Goal: Transaction & Acquisition: Purchase product/service

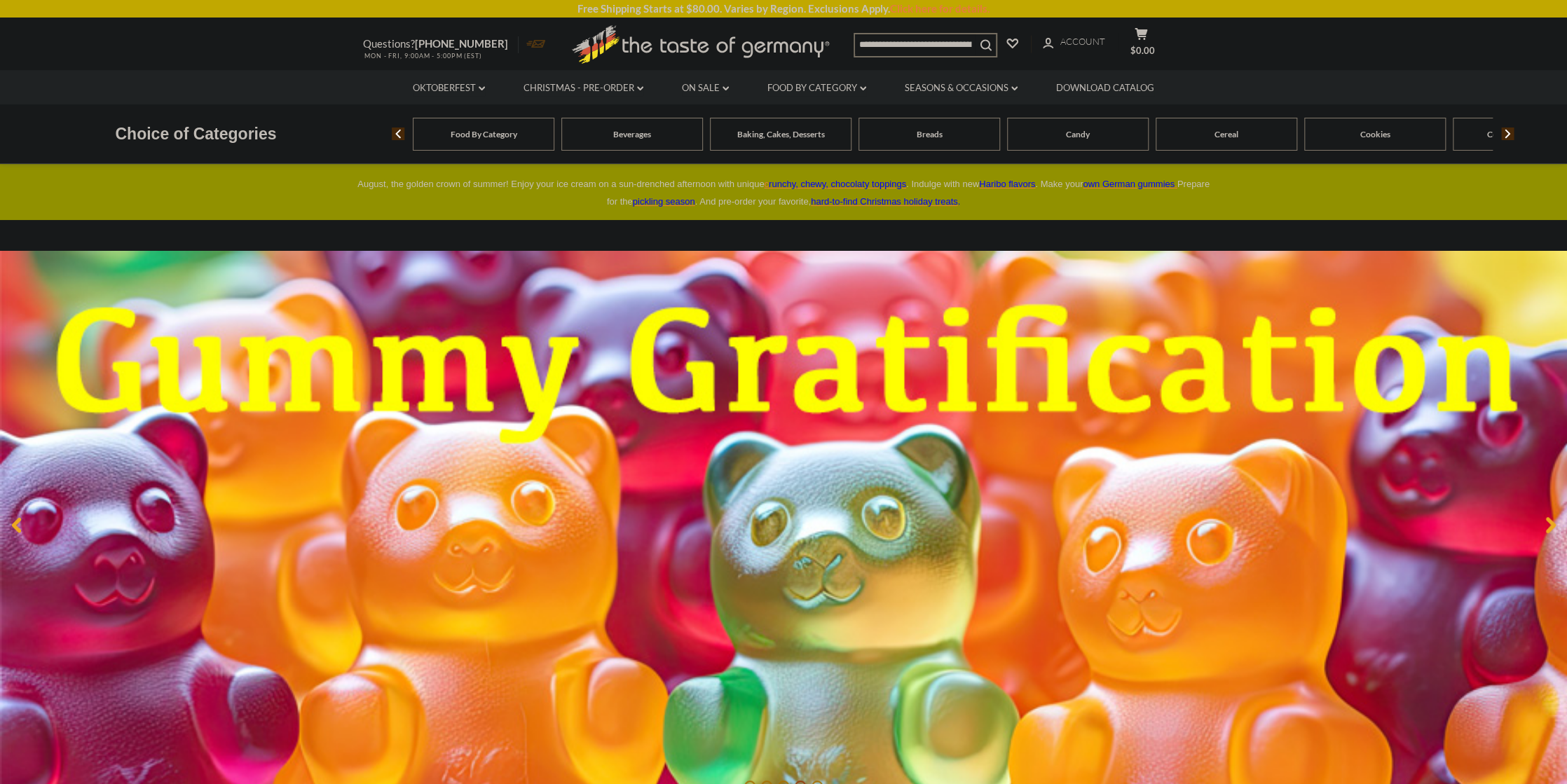
click at [554, 140] on div "Beverages" at bounding box center [483, 134] width 141 height 33
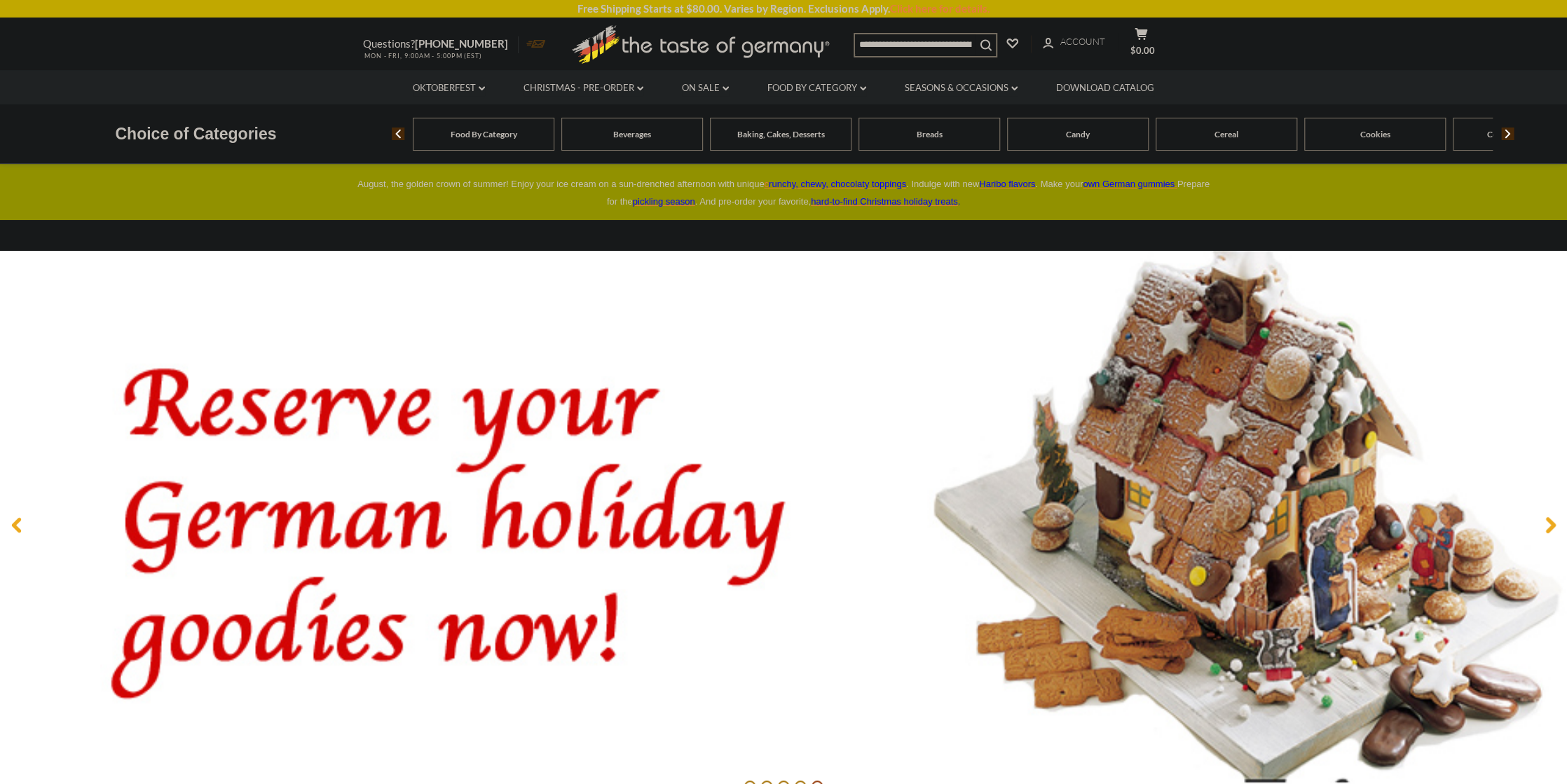
click at [934, 136] on span "Breads" at bounding box center [929, 134] width 26 height 10
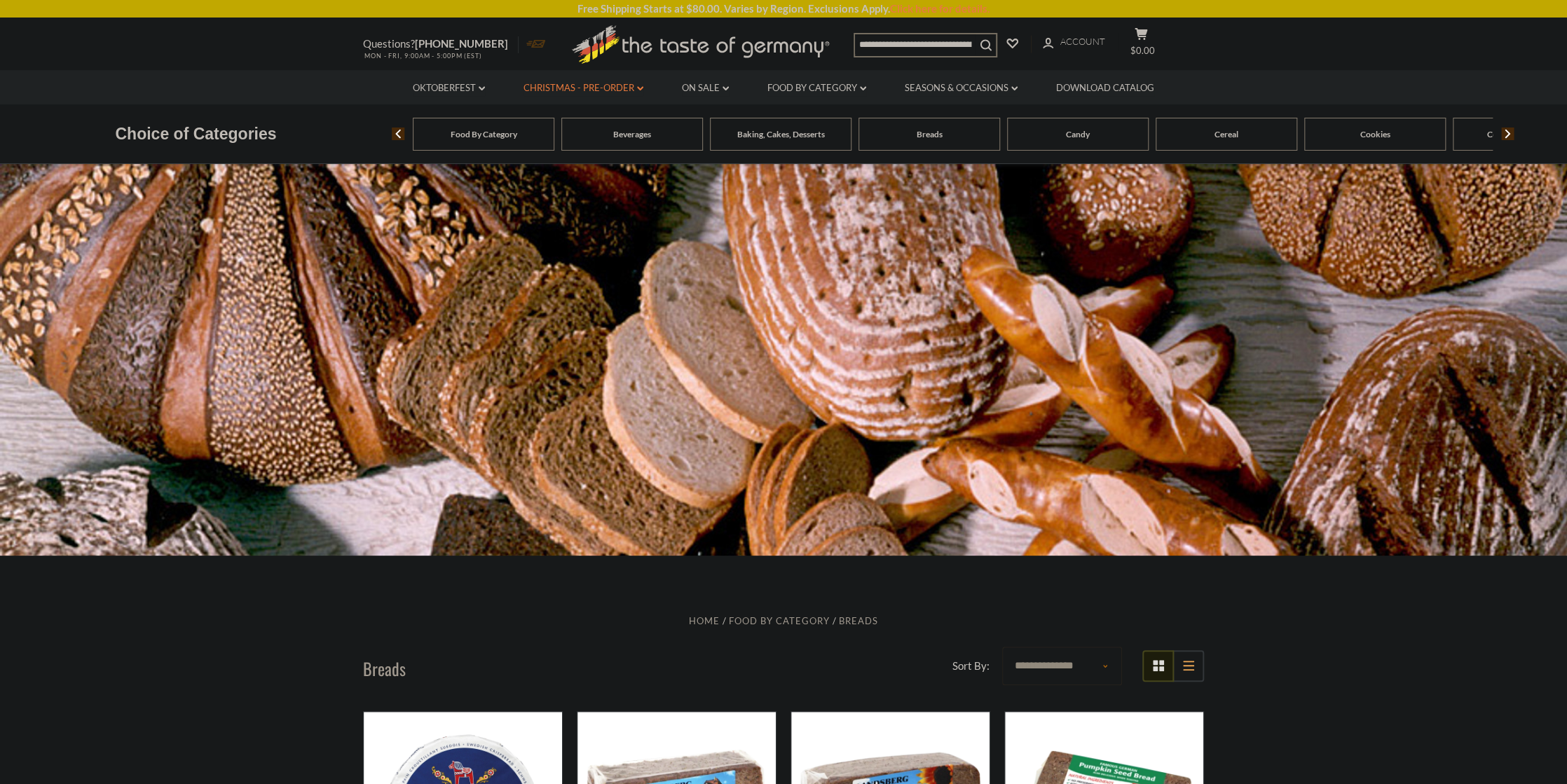
click at [608, 86] on link "Christmas - PRE-ORDER dropdown_arrow" at bounding box center [583, 88] width 120 height 15
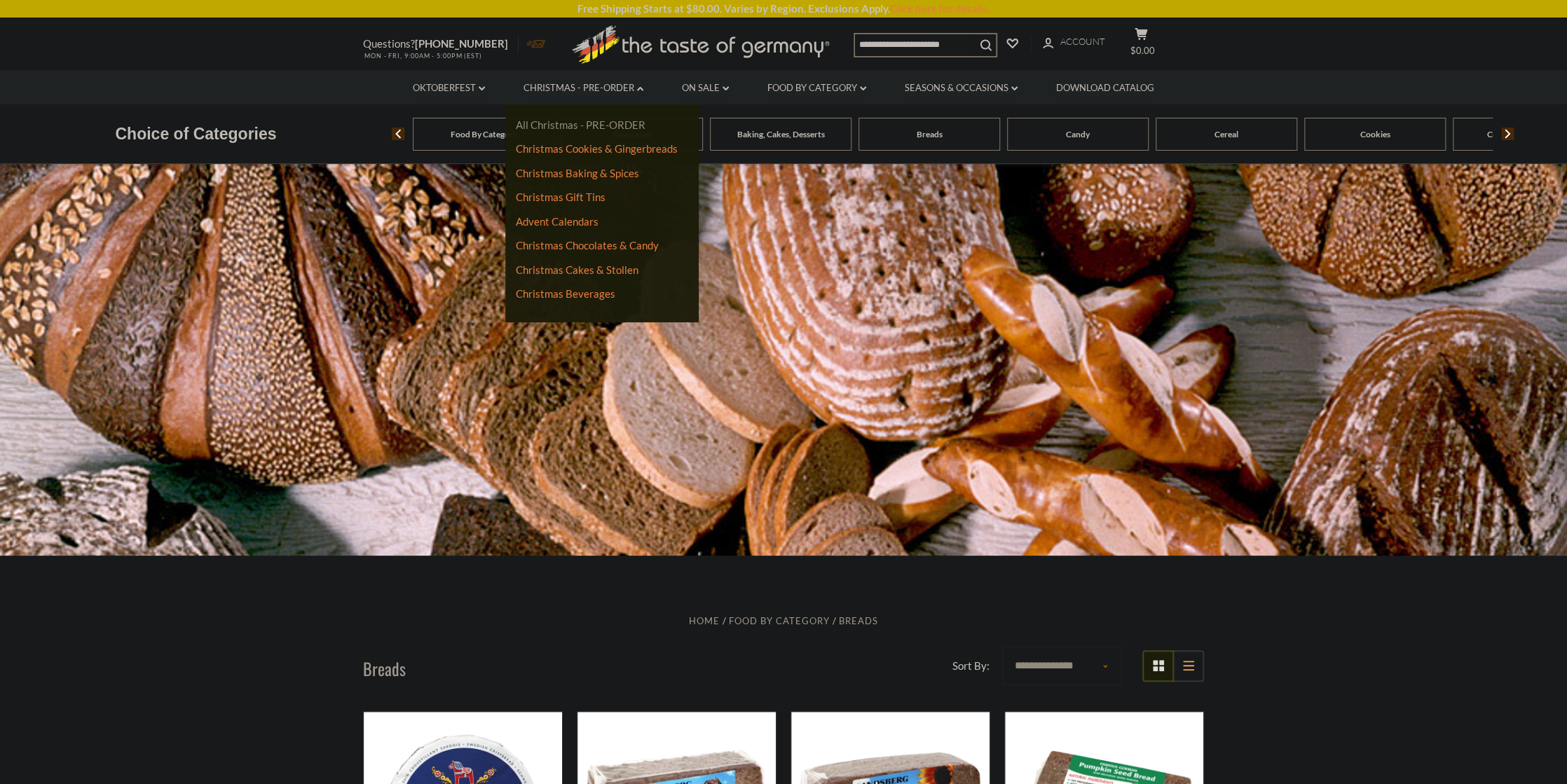
click at [608, 124] on link "All Christmas - PRE-ORDER" at bounding box center [580, 124] width 129 height 13
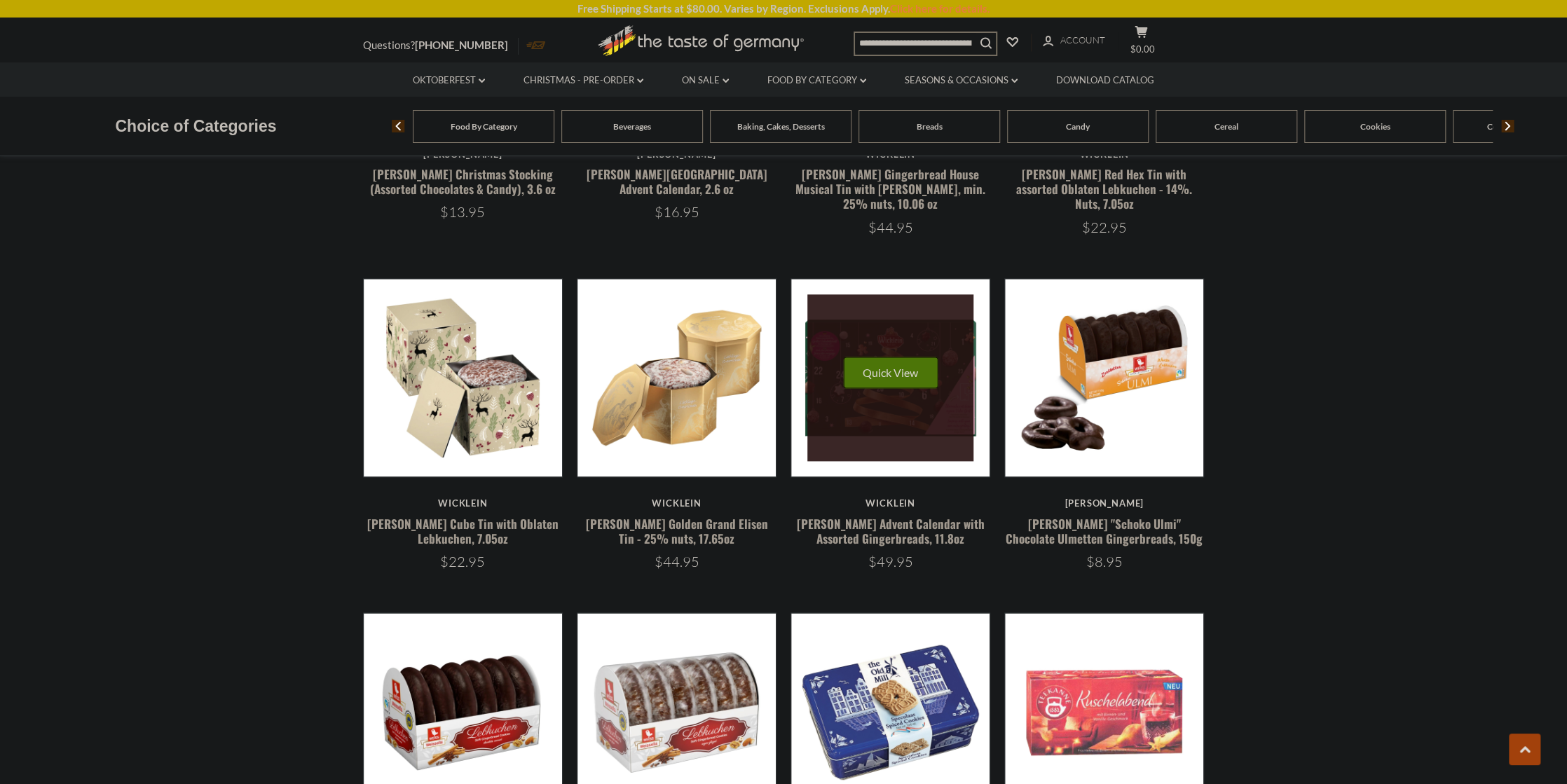
scroll to position [908, 0]
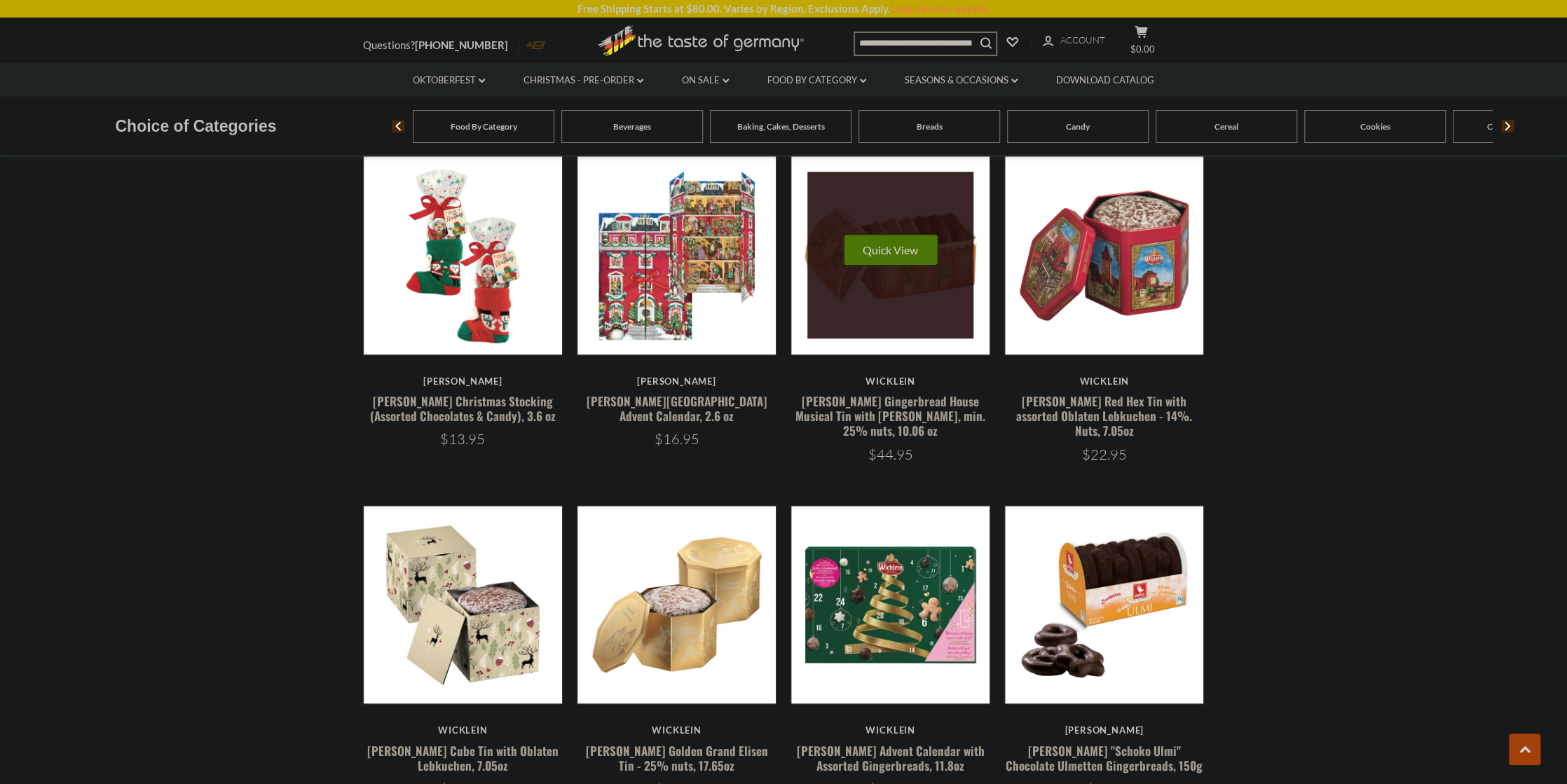
click at [865, 182] on link at bounding box center [890, 254] width 167 height 167
